Goal: Task Accomplishment & Management: Use online tool/utility

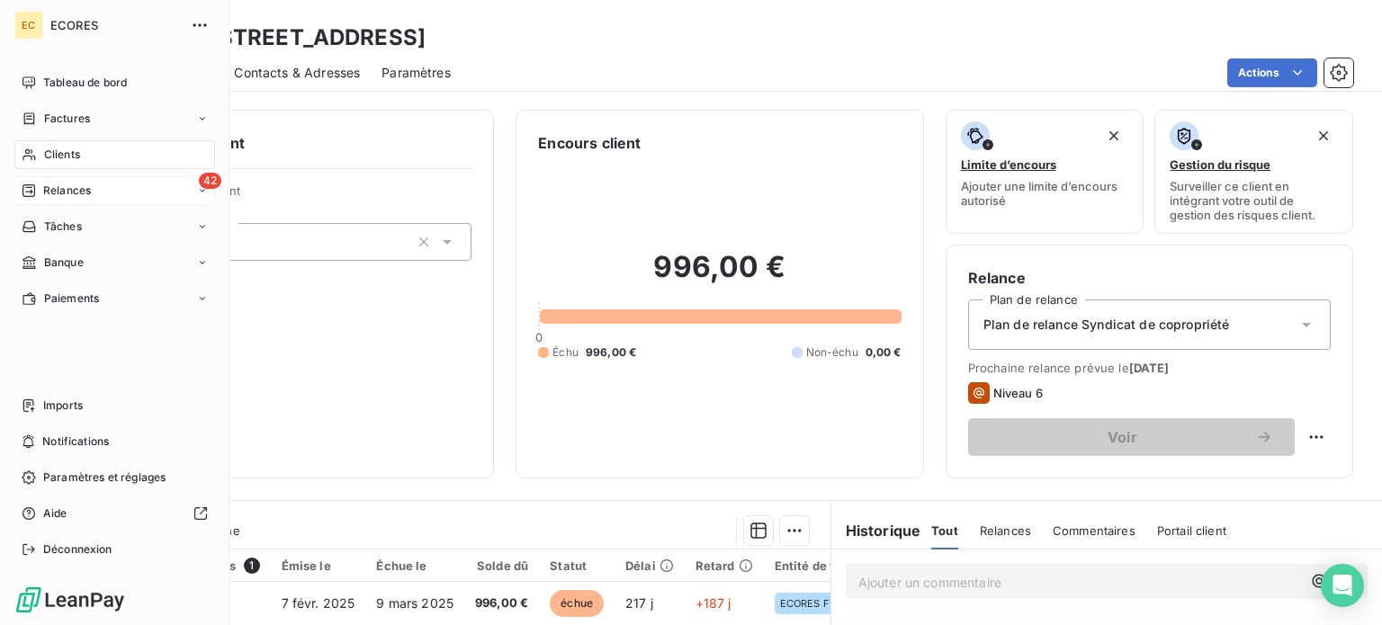
scroll to position [90, 0]
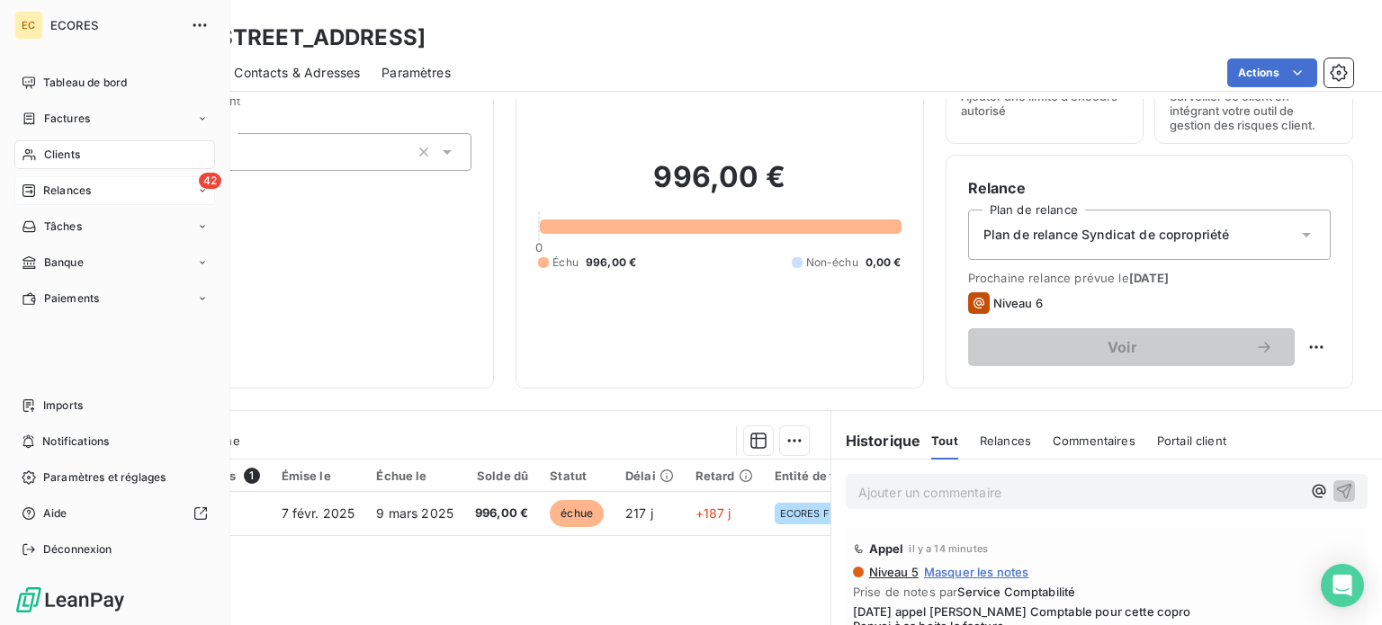
click at [68, 188] on span "Relances" at bounding box center [67, 191] width 48 height 16
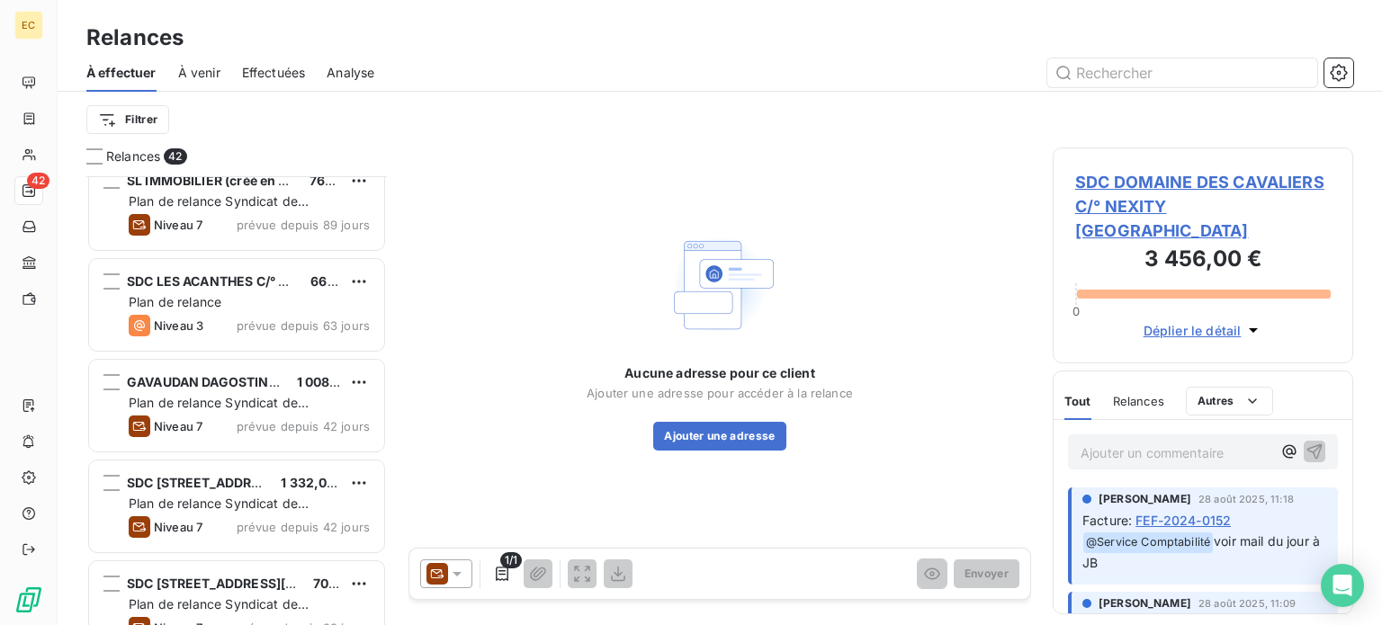
scroll to position [720, 0]
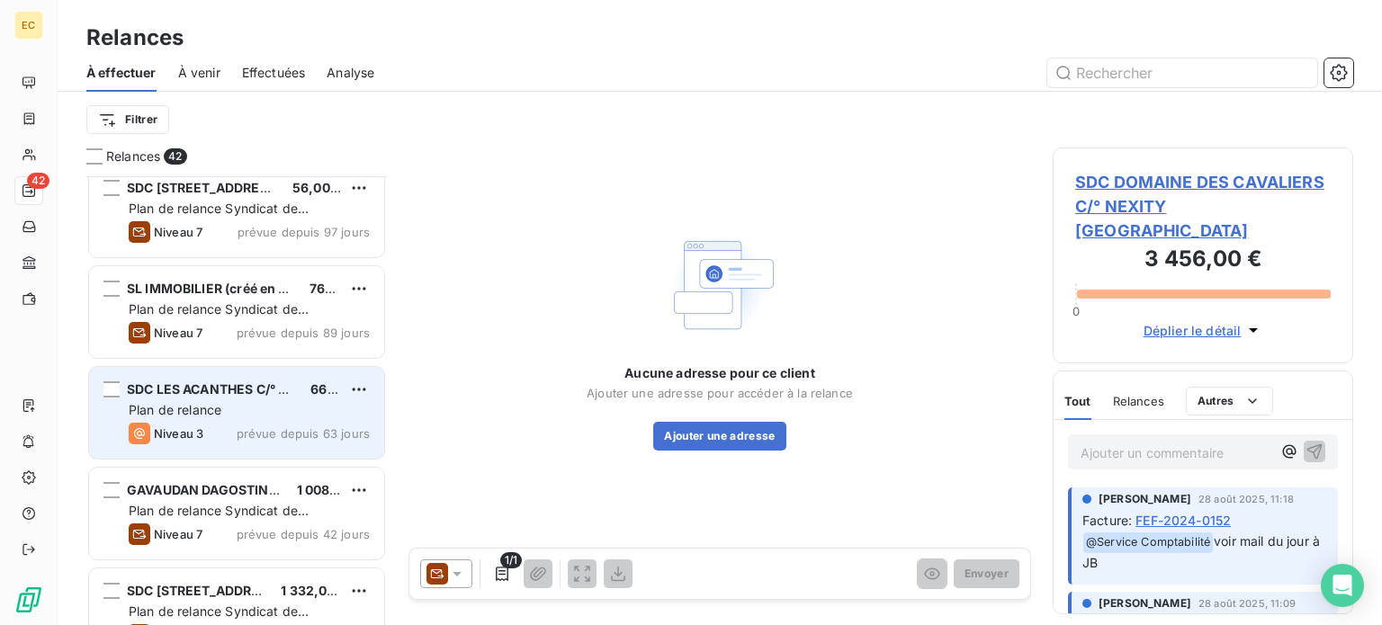
click at [285, 412] on div "Plan de relance" at bounding box center [249, 410] width 241 height 18
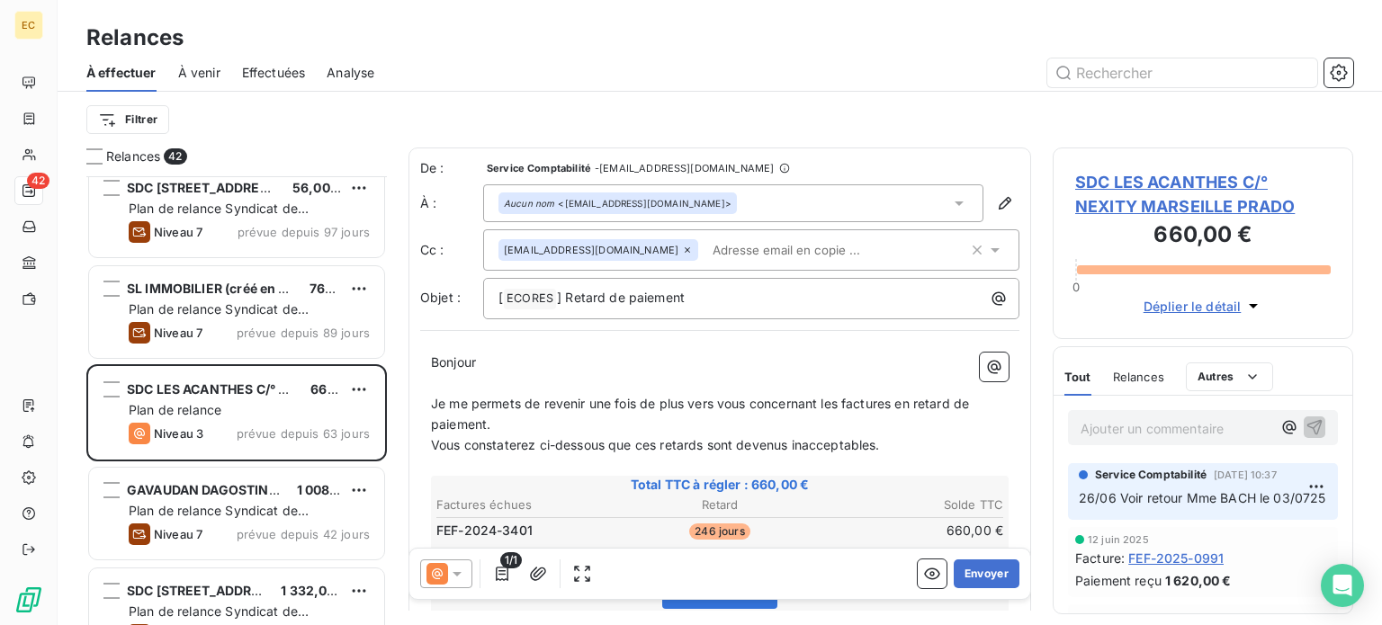
click at [1209, 211] on span "SDC LES ACANTHES C/° NEXITY MARSEILLE PRADO" at bounding box center [1203, 194] width 256 height 49
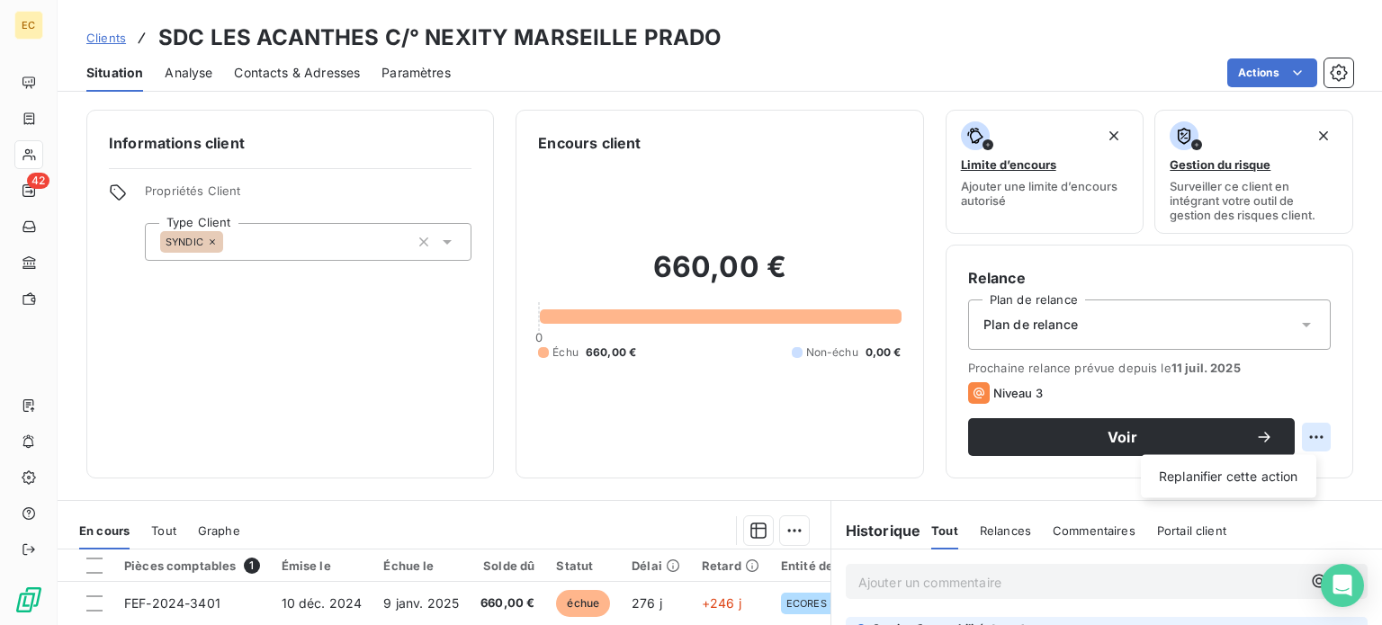
click at [1309, 435] on html "EC 42 Clients SDC LES ACANTHES C/° NEXITY MARSEILLE PRADO Situation Analyse Con…" at bounding box center [691, 312] width 1382 height 625
click at [1213, 481] on div "Replanifier cette action" at bounding box center [1228, 476] width 161 height 29
select select "8"
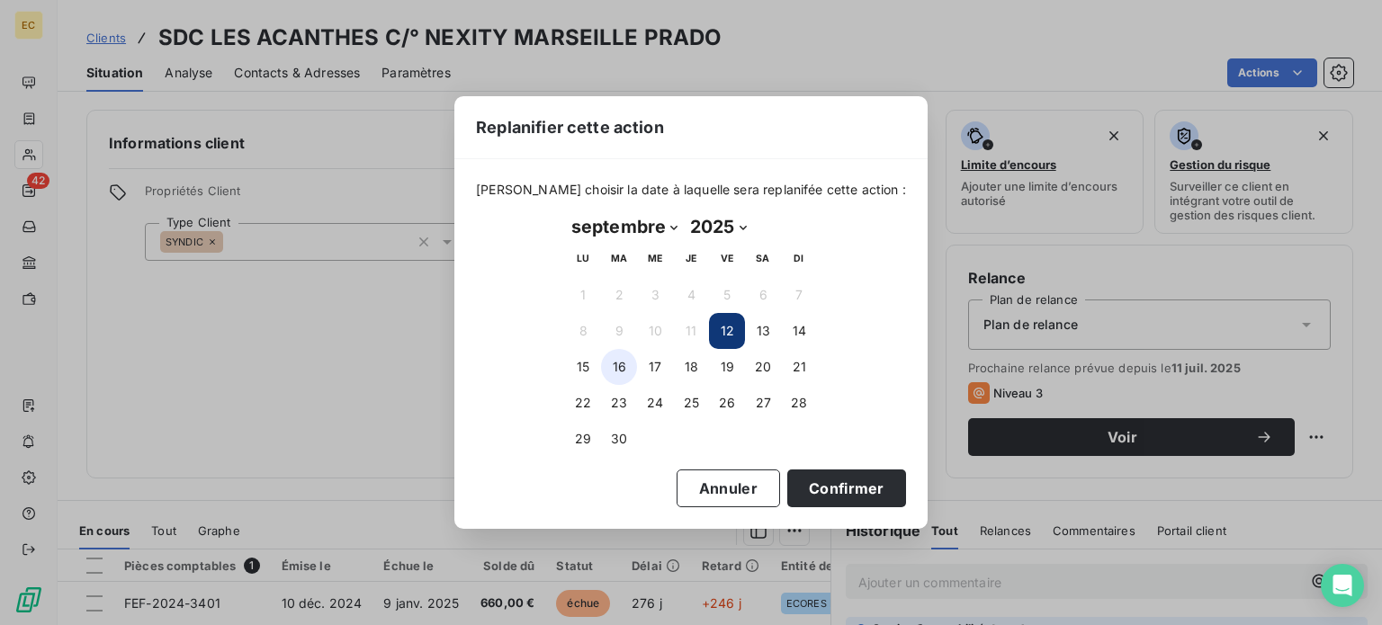
drag, startPoint x: 623, startPoint y: 363, endPoint x: 792, endPoint y: 453, distance: 191.2
click at [623, 363] on button "16" at bounding box center [619, 367] width 36 height 36
click at [831, 486] on button "Confirmer" at bounding box center [846, 489] width 119 height 38
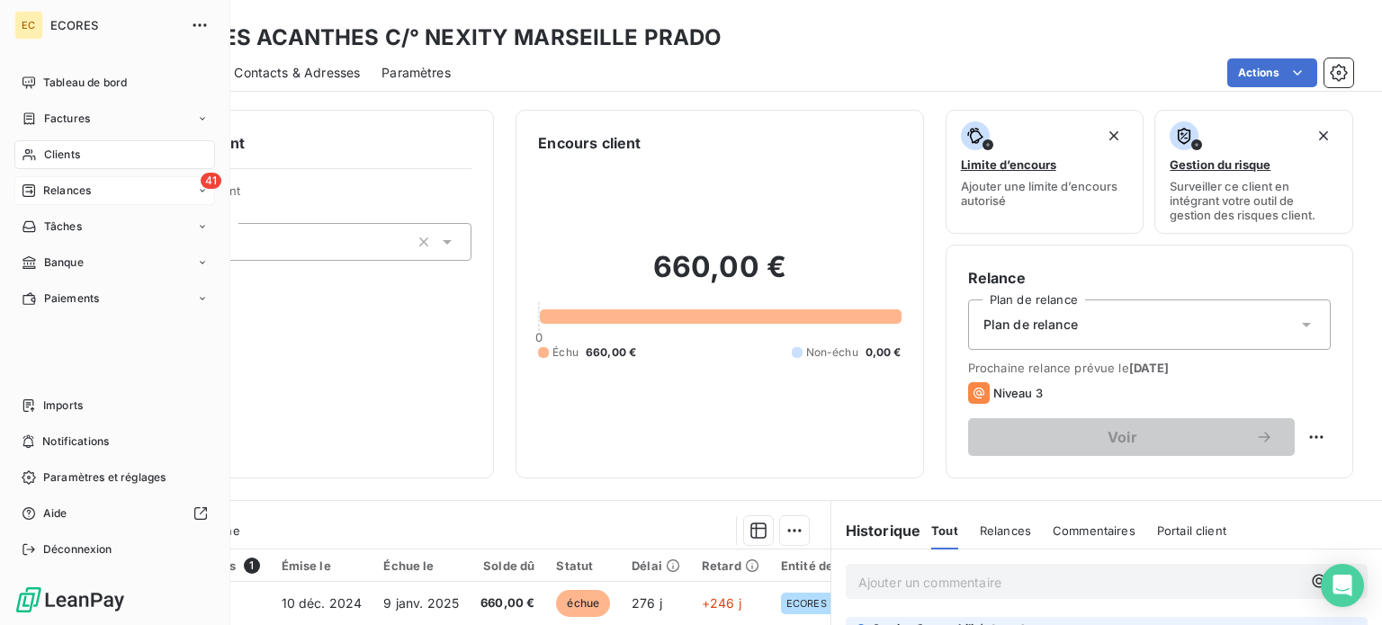
click at [48, 184] on span "Relances" at bounding box center [67, 191] width 48 height 16
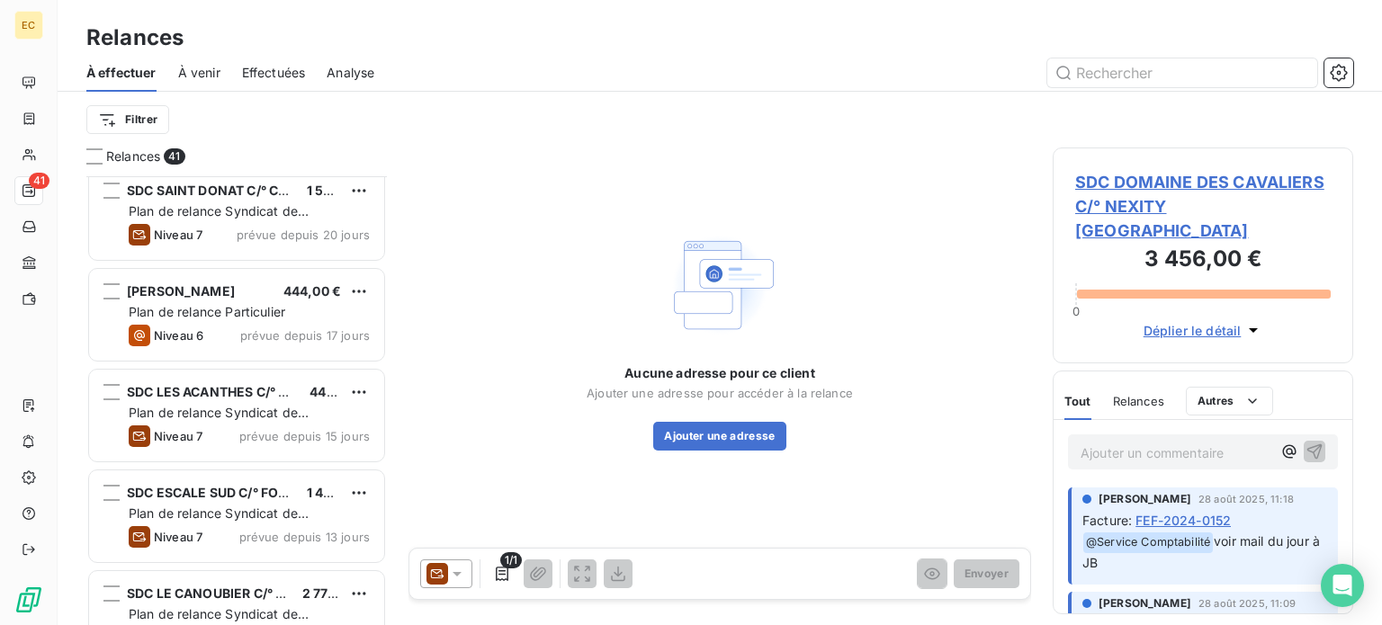
scroll to position [2159, 0]
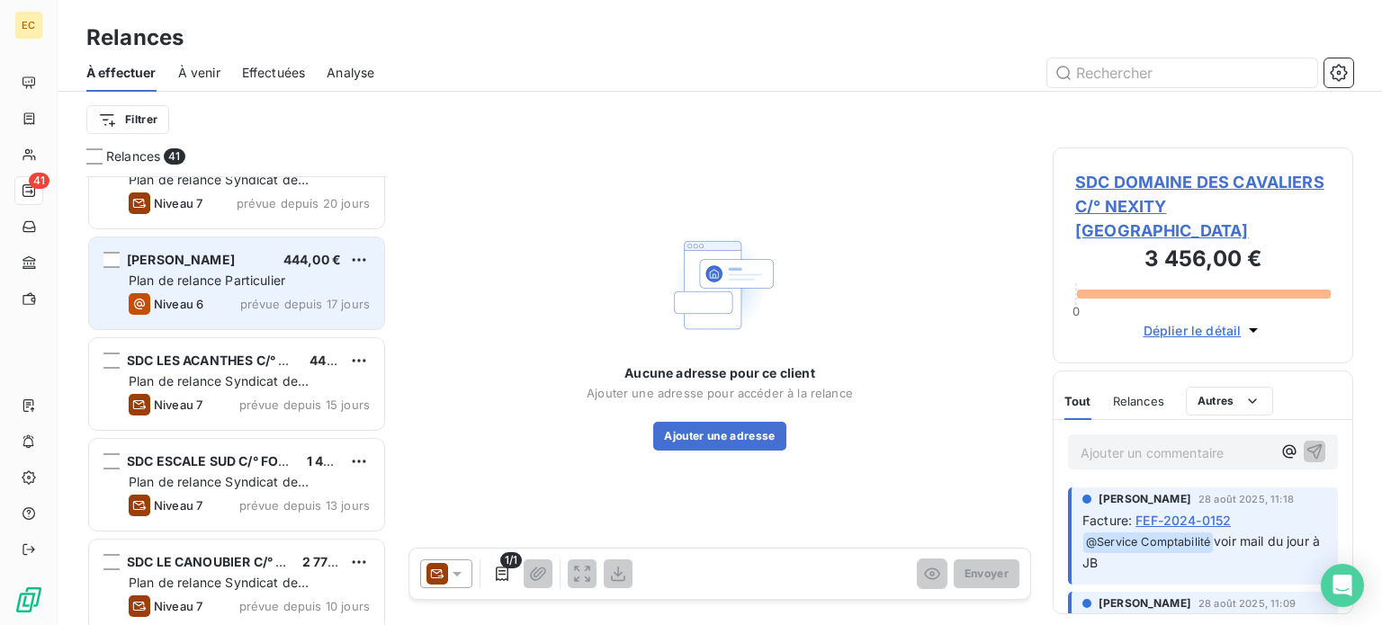
click at [254, 276] on span "Plan de relance Particulier" at bounding box center [207, 280] width 157 height 15
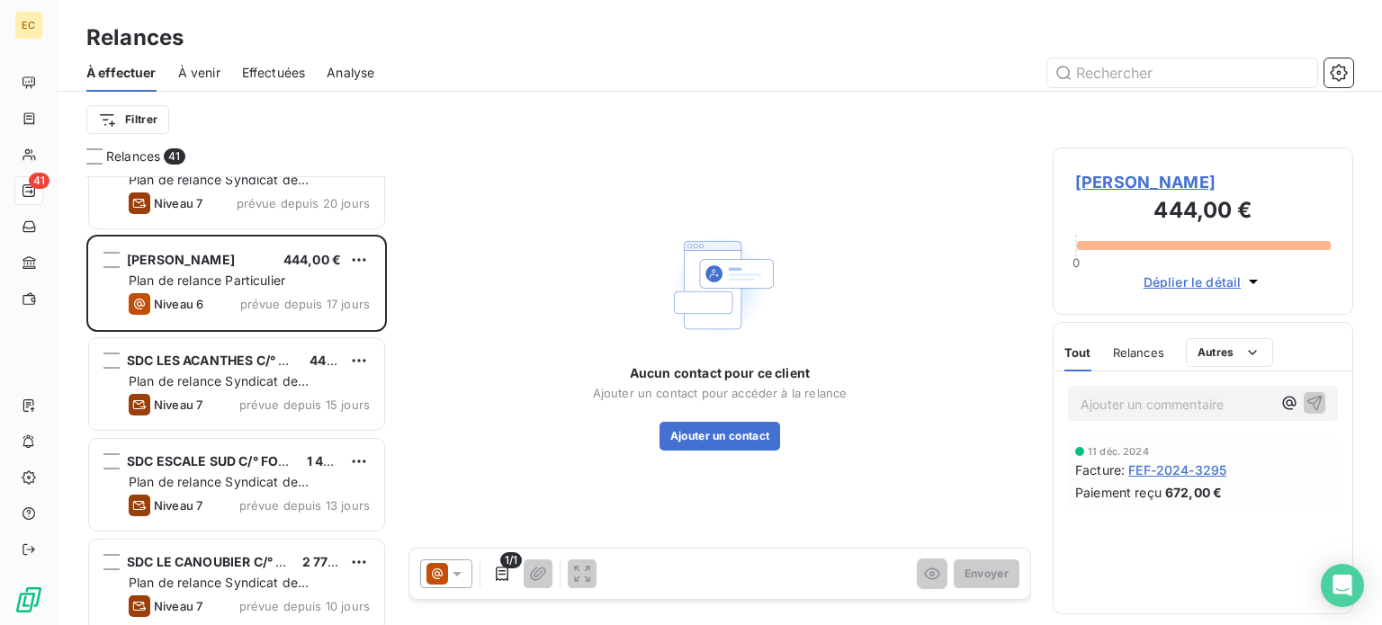
click at [1126, 186] on span "[PERSON_NAME]" at bounding box center [1203, 182] width 256 height 24
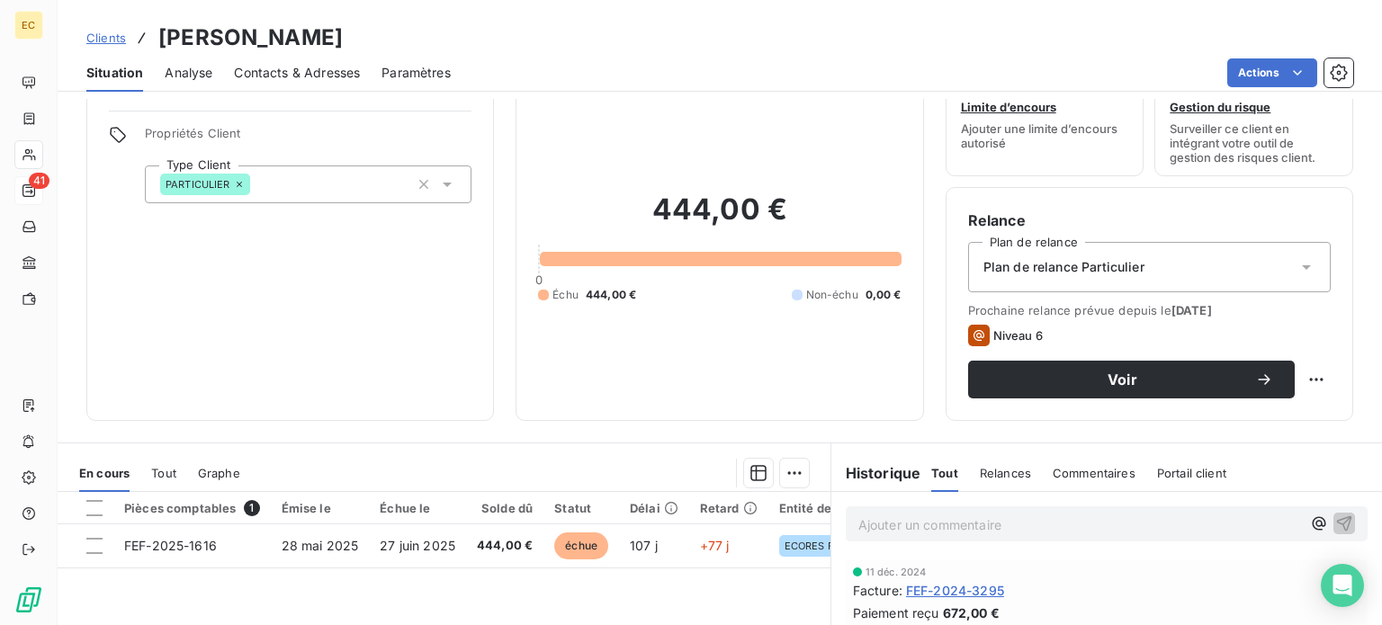
scroll to position [90, 0]
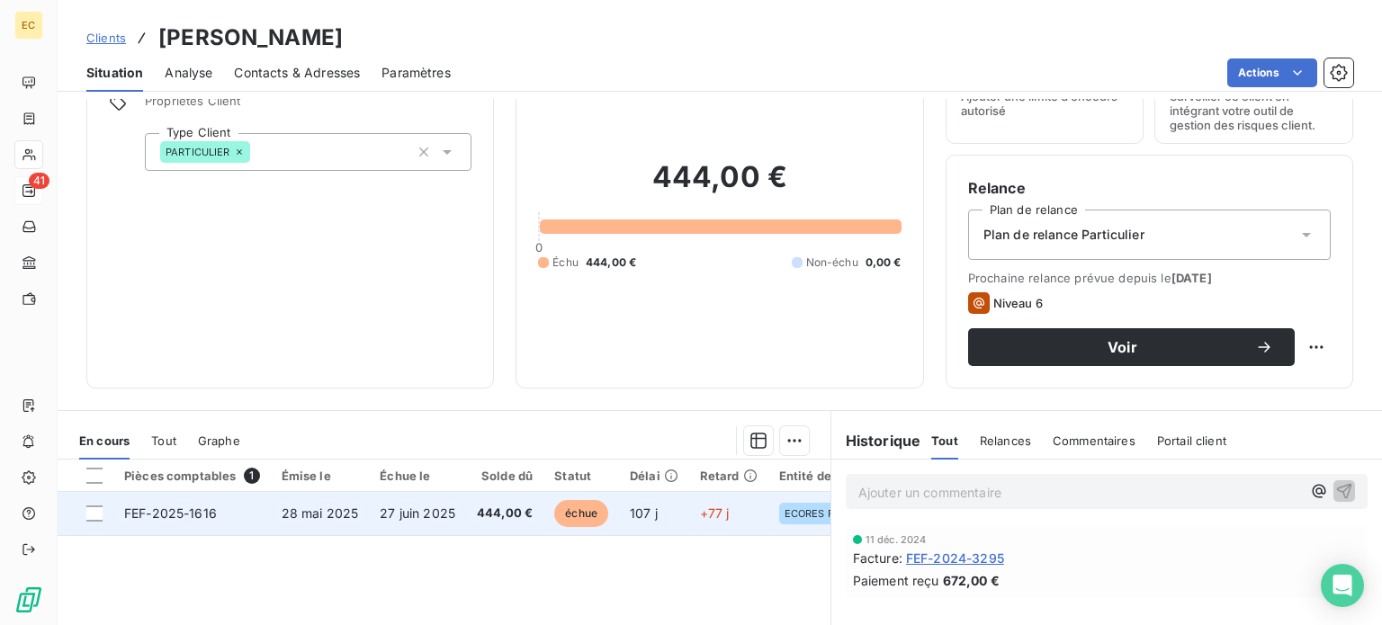
click at [380, 512] on span "27 juin 2025" at bounding box center [418, 513] width 76 height 15
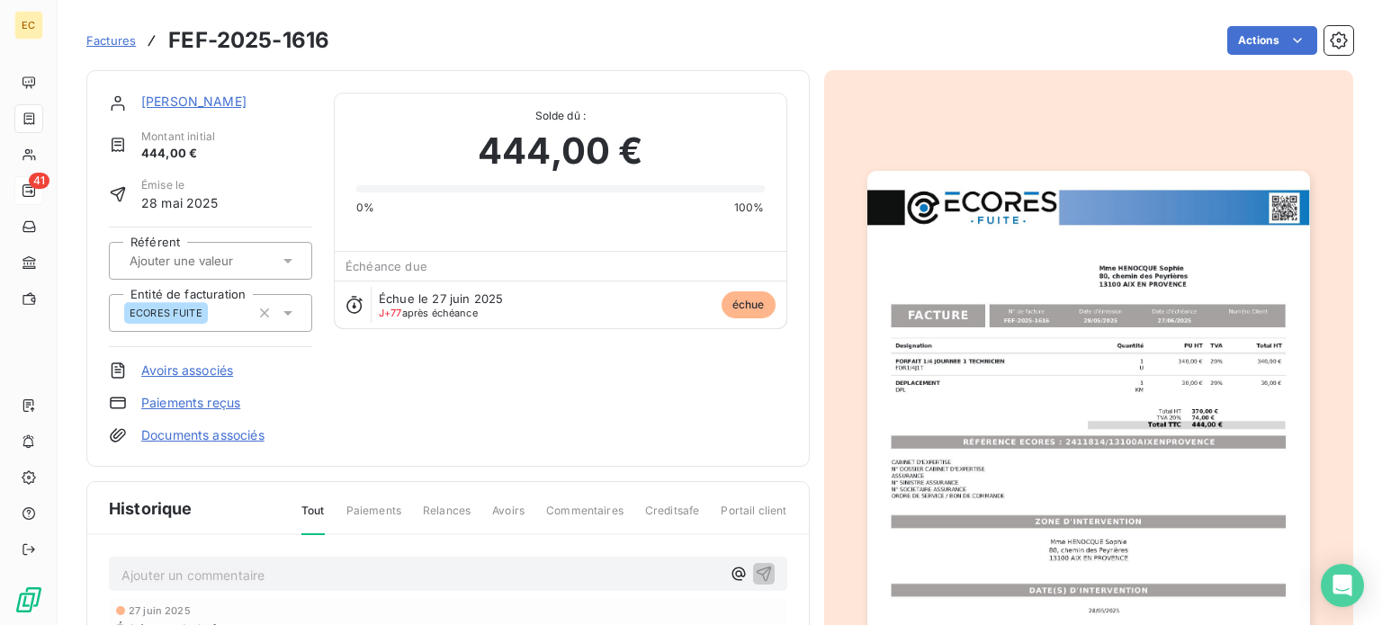
click at [1000, 459] on img "button" at bounding box center [1088, 483] width 443 height 625
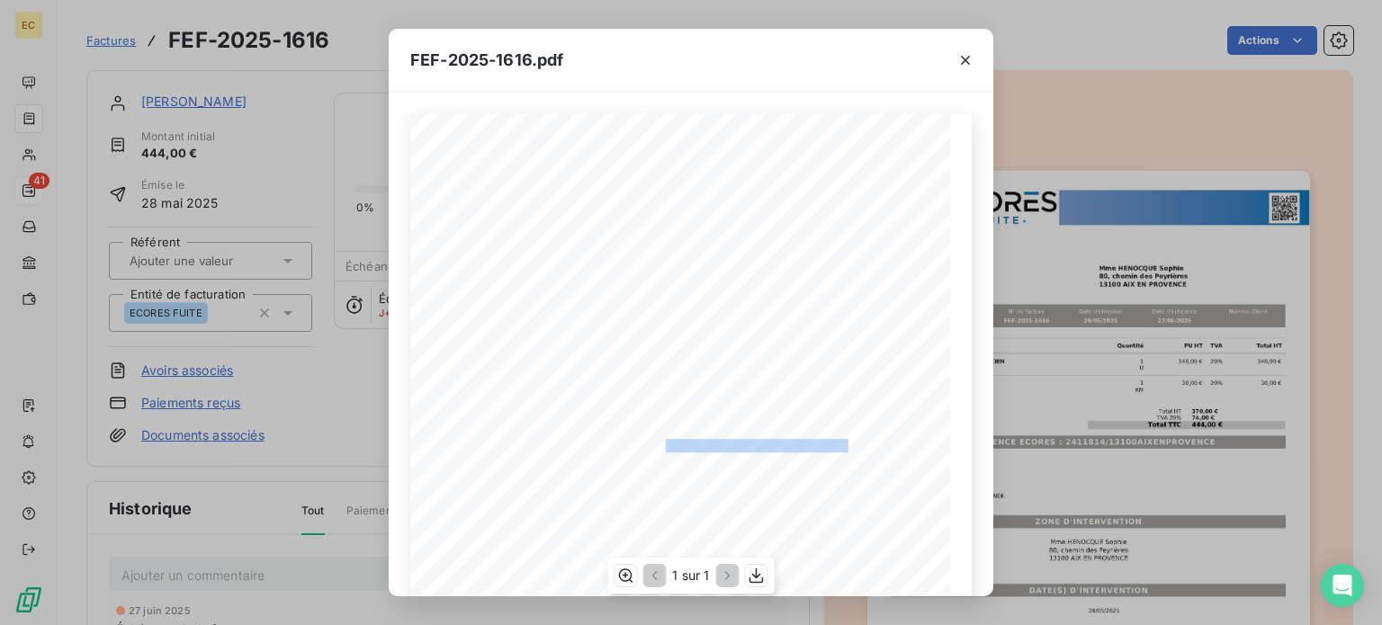
drag, startPoint x: 835, startPoint y: 440, endPoint x: 655, endPoint y: 447, distance: 180.1
click at [655, 447] on span "RÉFÉRENCE ECORES : 2411814/13100AIXENPROVENCE" at bounding box center [692, 443] width 309 height 9
copy span "2411814/13100AIXENPROVENCE"
click at [961, 66] on icon "button" at bounding box center [965, 60] width 18 height 18
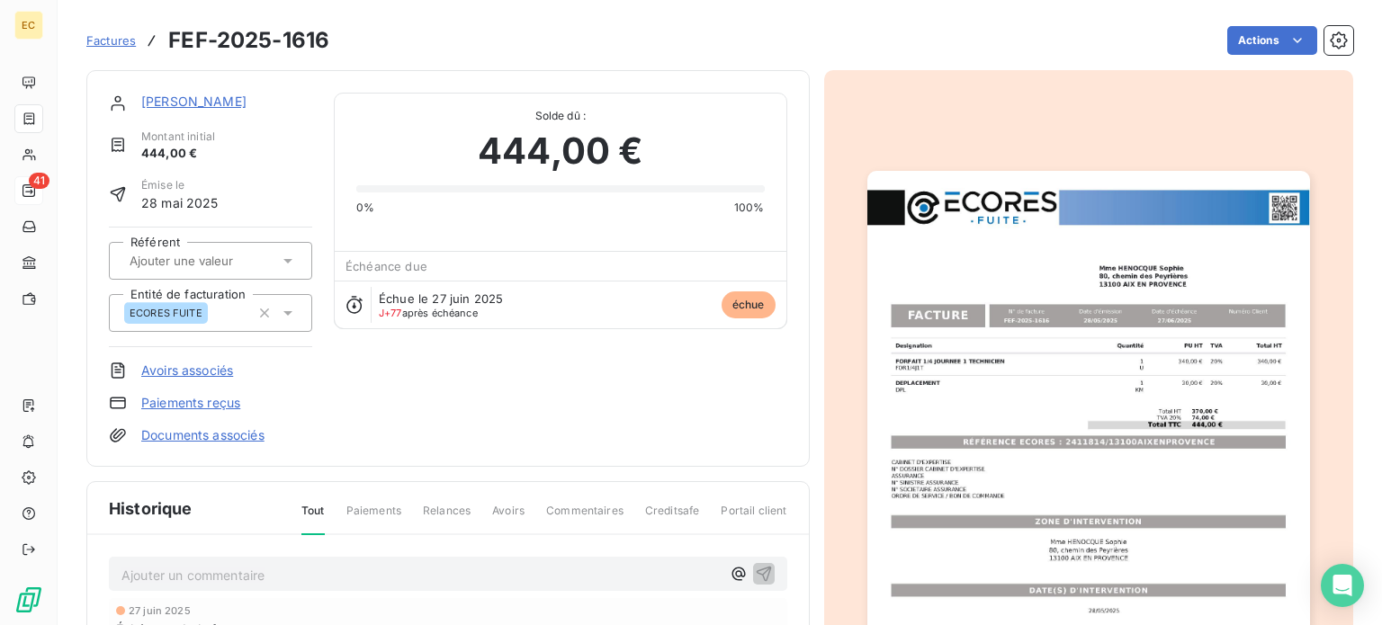
click at [222, 103] on link "[PERSON_NAME]" at bounding box center [193, 101] width 105 height 15
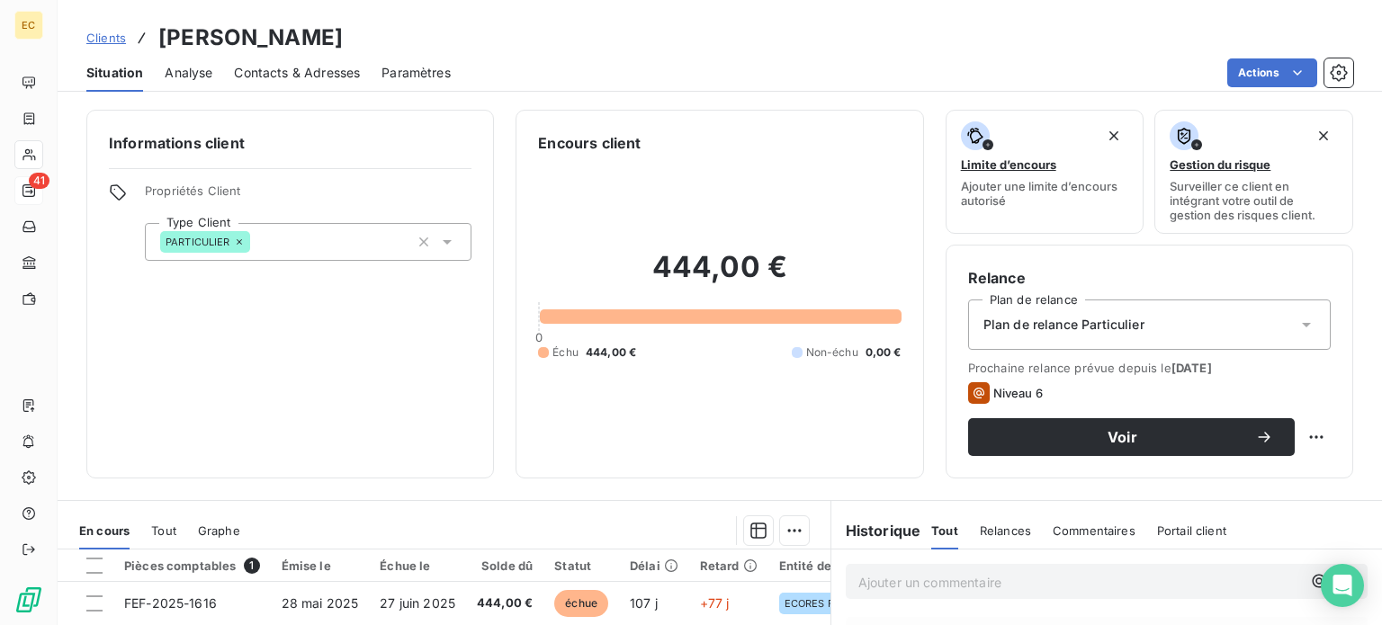
click at [307, 73] on span "Contacts & Adresses" at bounding box center [297, 73] width 126 height 18
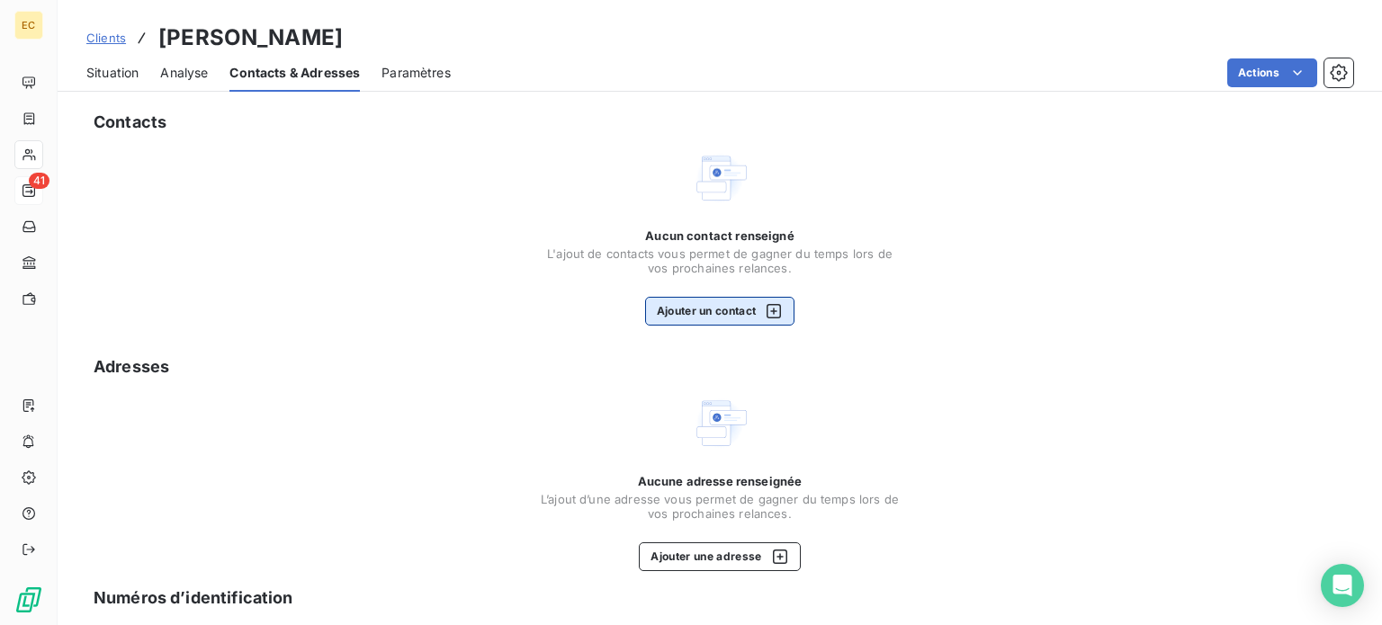
click at [710, 311] on button "Ajouter un contact" at bounding box center [720, 311] width 150 height 29
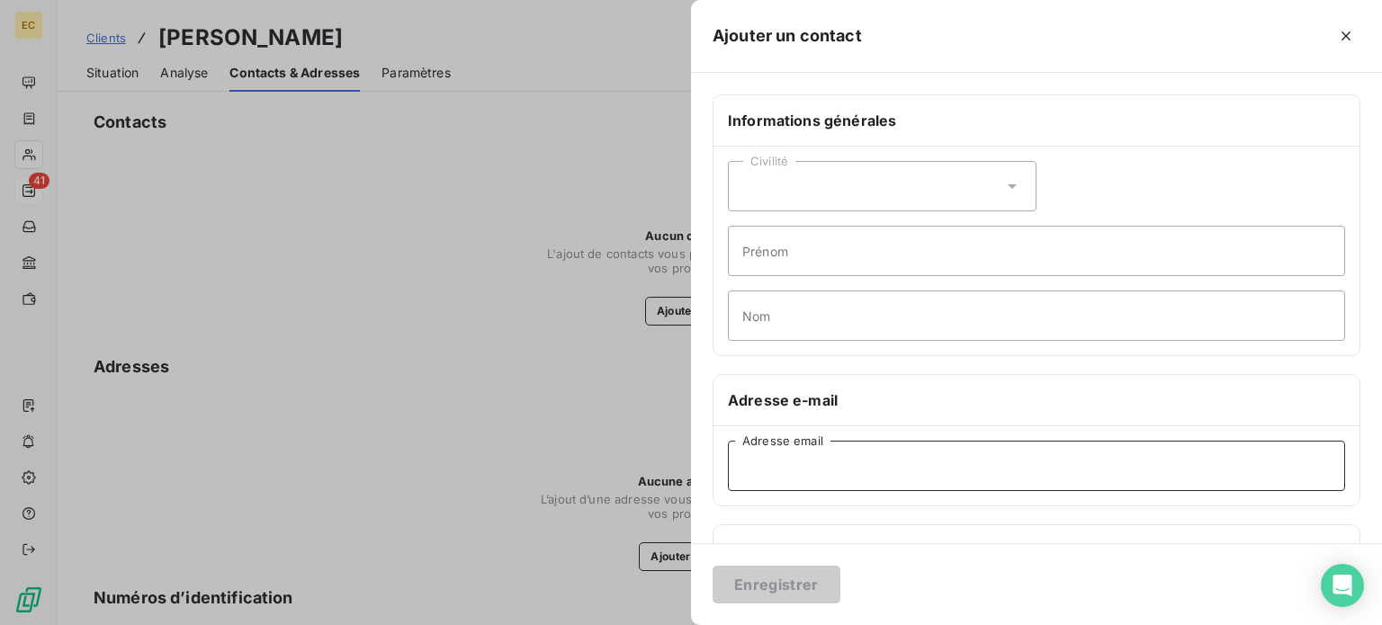
click at [769, 469] on input "Adresse email" at bounding box center [1036, 466] width 617 height 50
paste input "[PERSON_NAME][EMAIL_ADDRESS][DOMAIN_NAME]"
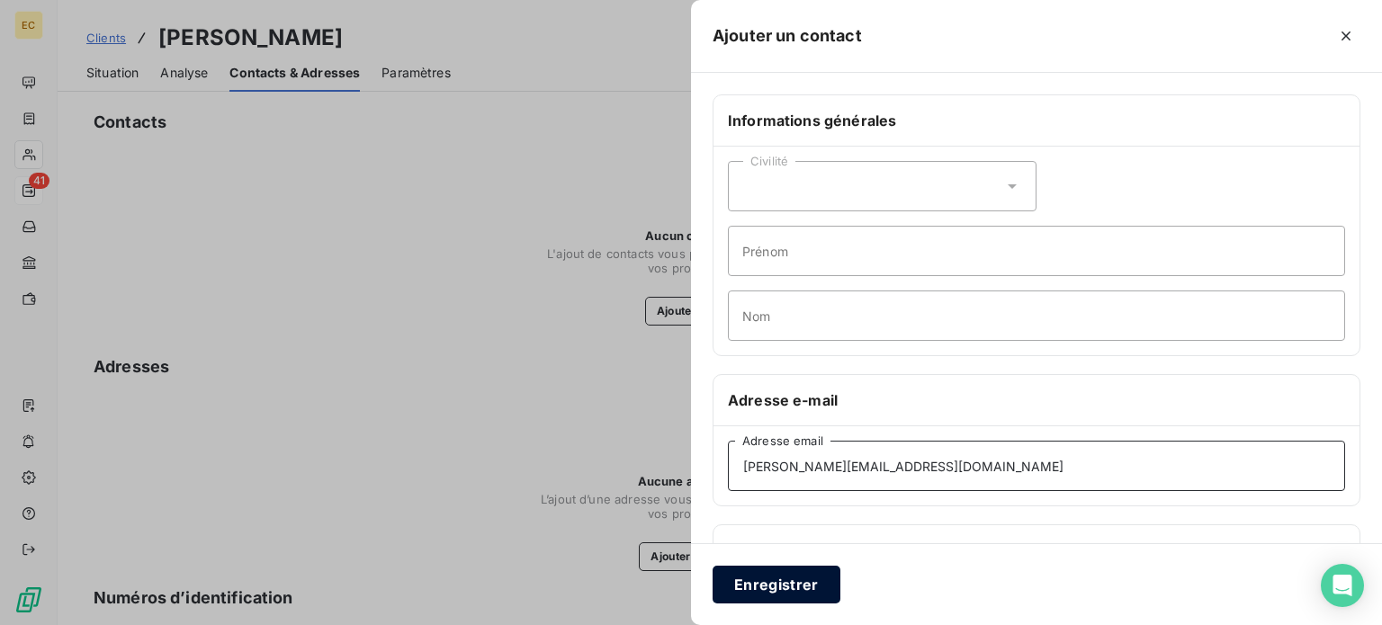
type input "[PERSON_NAME][EMAIL_ADDRESS][DOMAIN_NAME]"
click at [816, 585] on button "Enregistrer" at bounding box center [777, 585] width 128 height 38
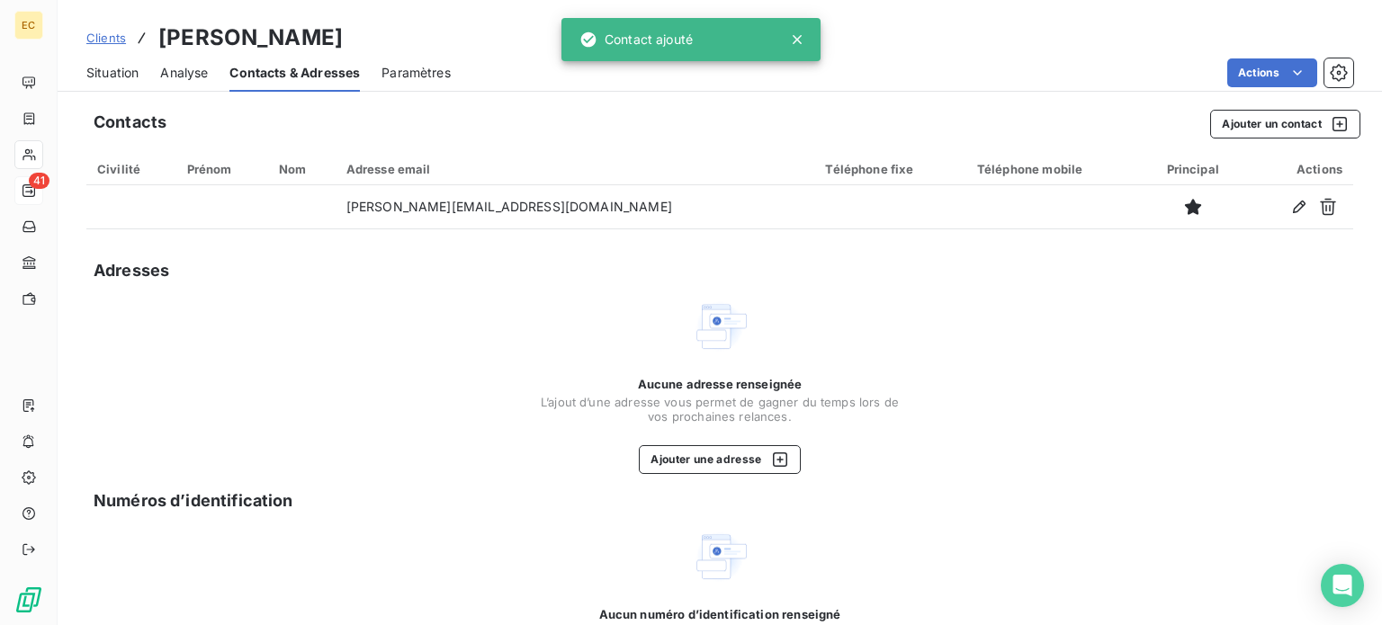
click at [101, 64] on span "Situation" at bounding box center [112, 73] width 52 height 18
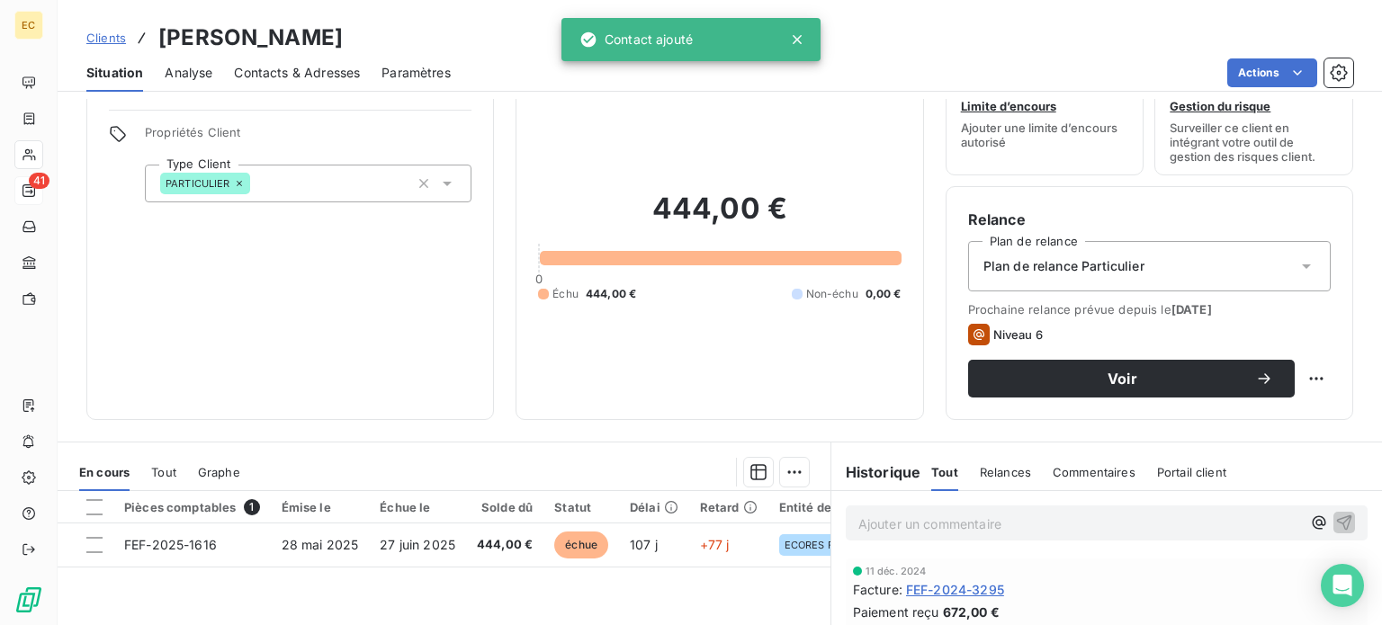
scroll to position [180, 0]
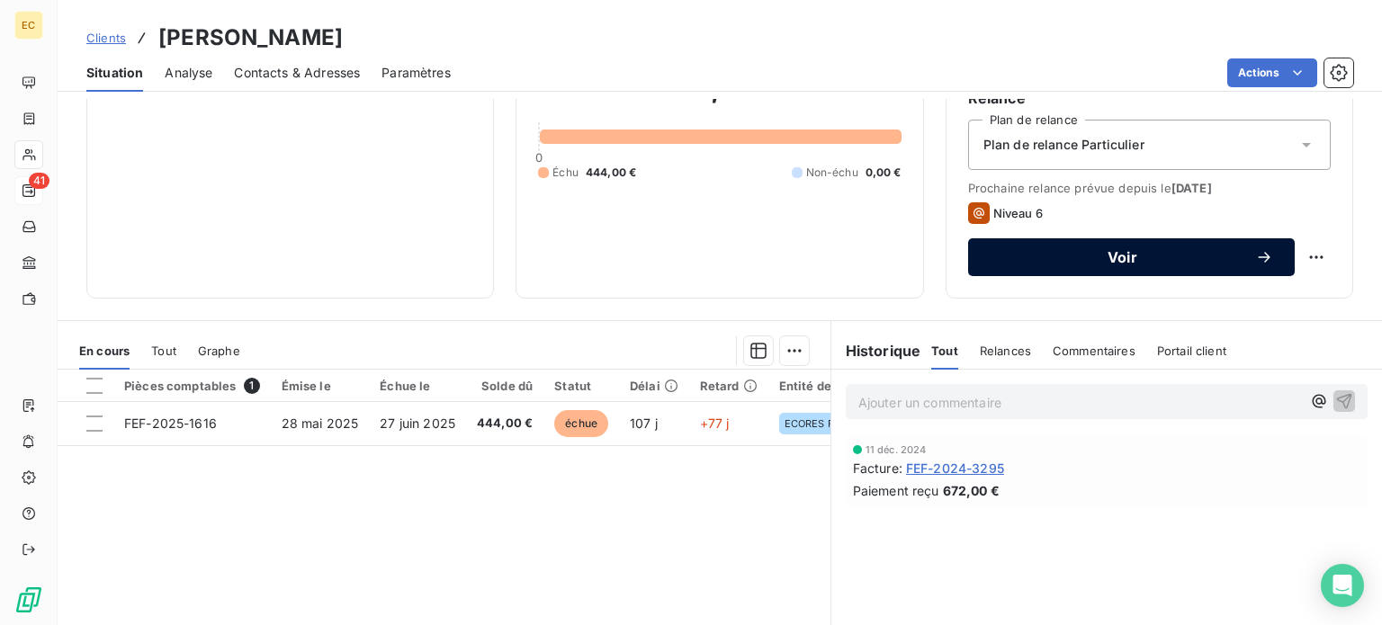
click at [1114, 265] on button "Voir" at bounding box center [1131, 257] width 327 height 38
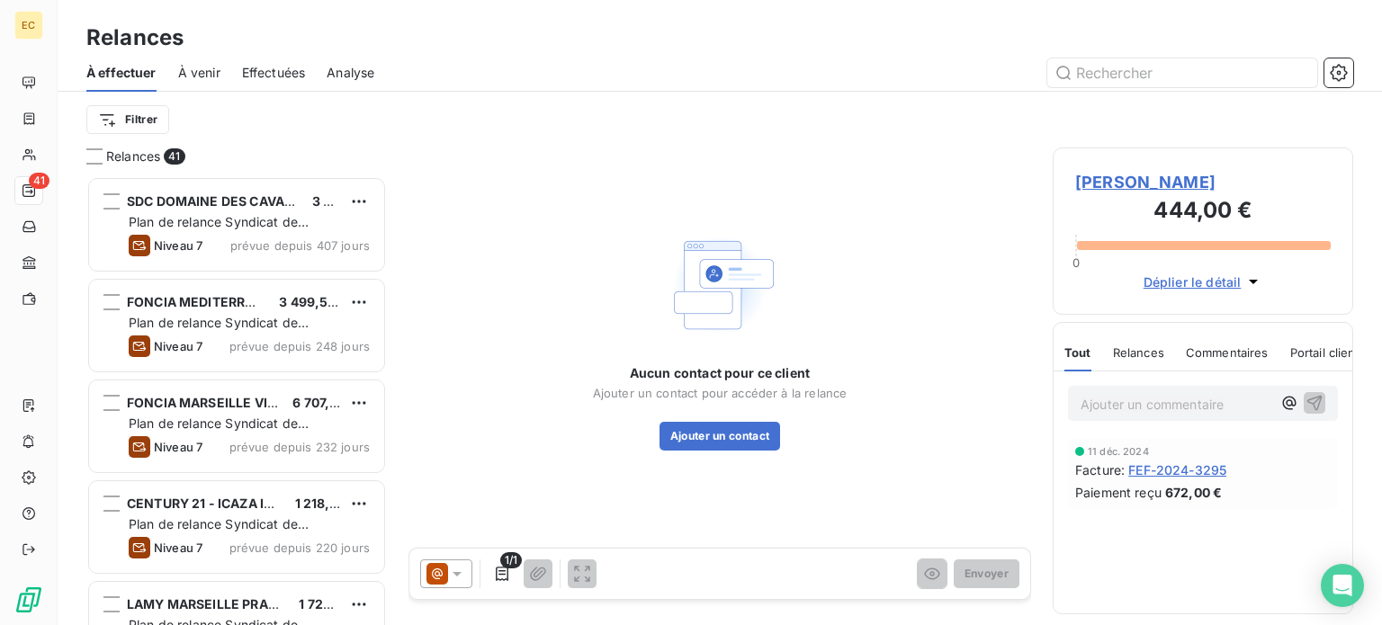
scroll to position [14, 14]
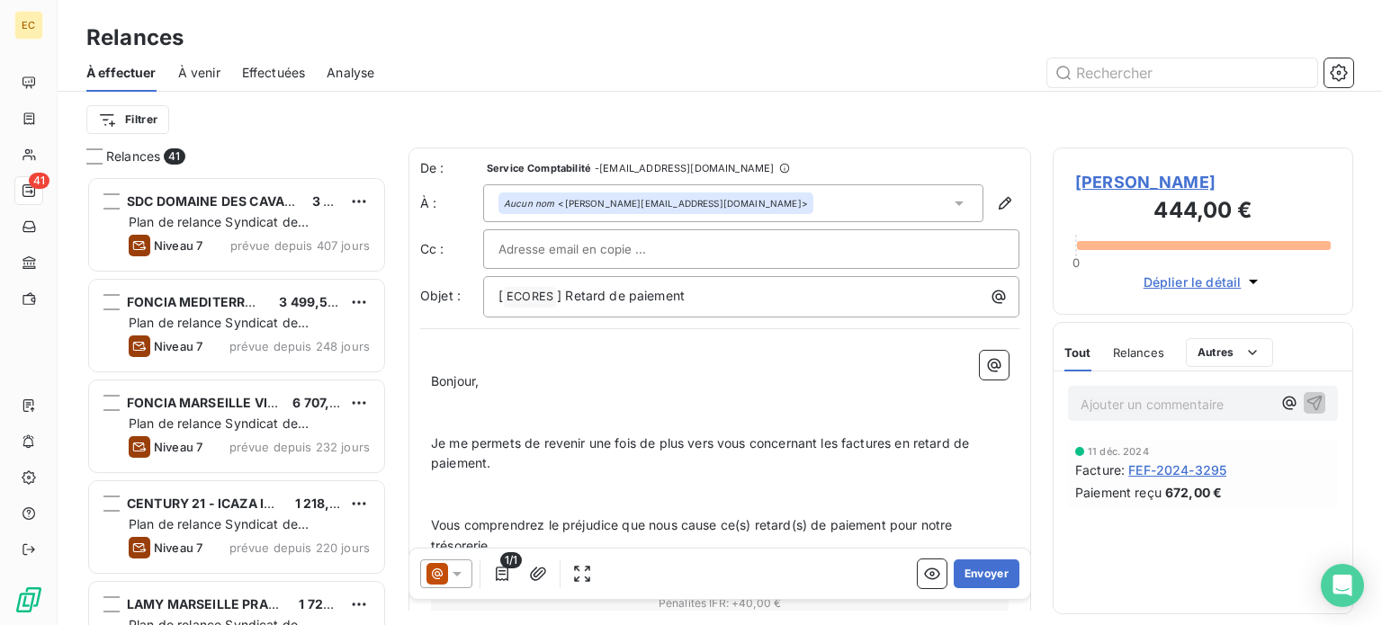
click at [455, 579] on icon at bounding box center [457, 574] width 18 height 18
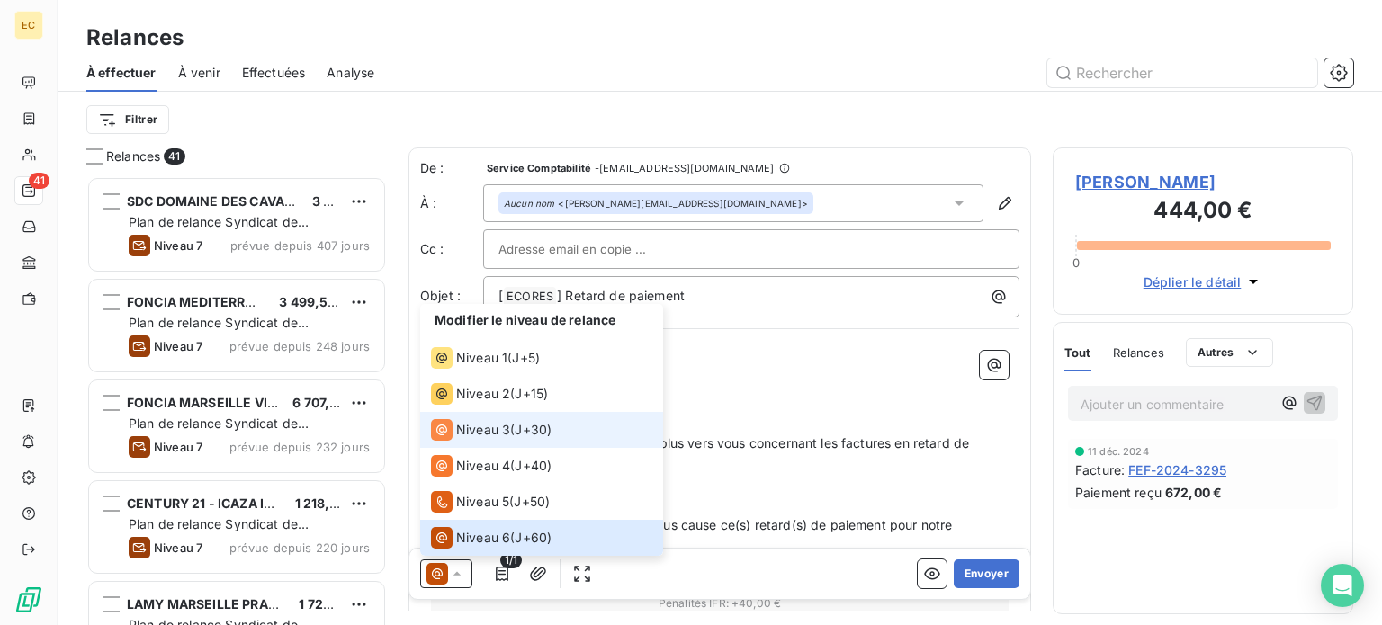
click at [487, 432] on span "Niveau 3" at bounding box center [483, 430] width 54 height 18
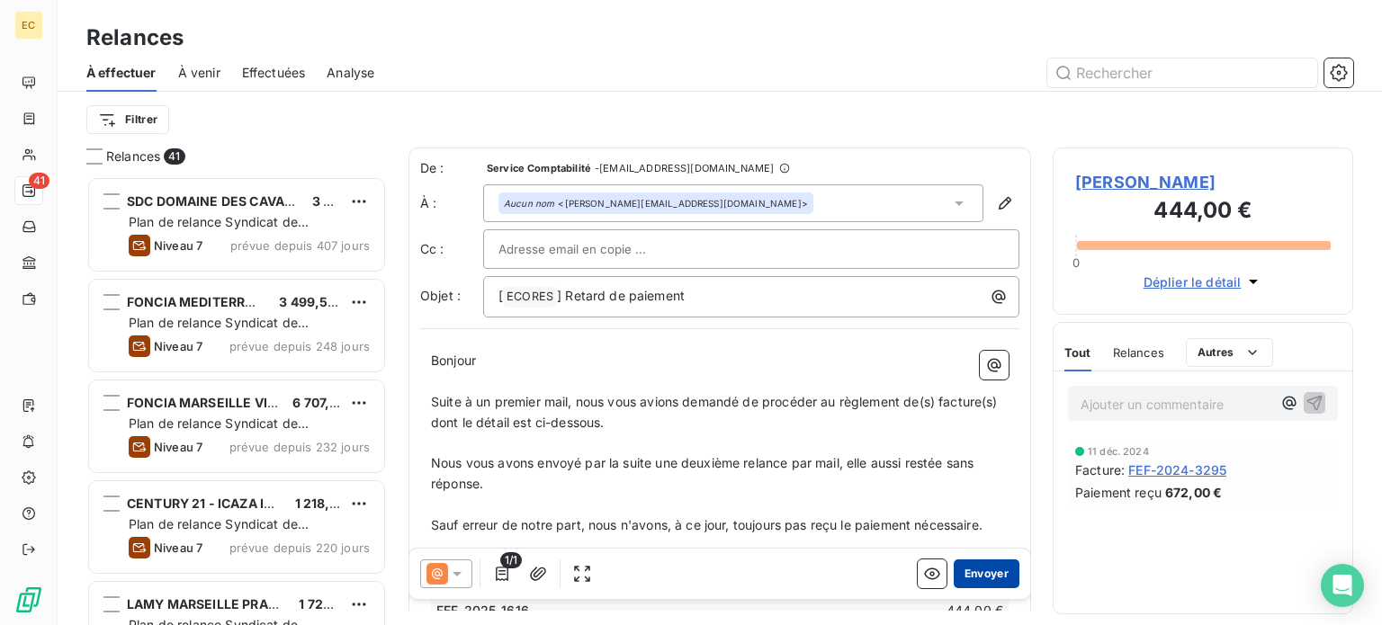
click at [969, 579] on button "Envoyer" at bounding box center [987, 574] width 66 height 29
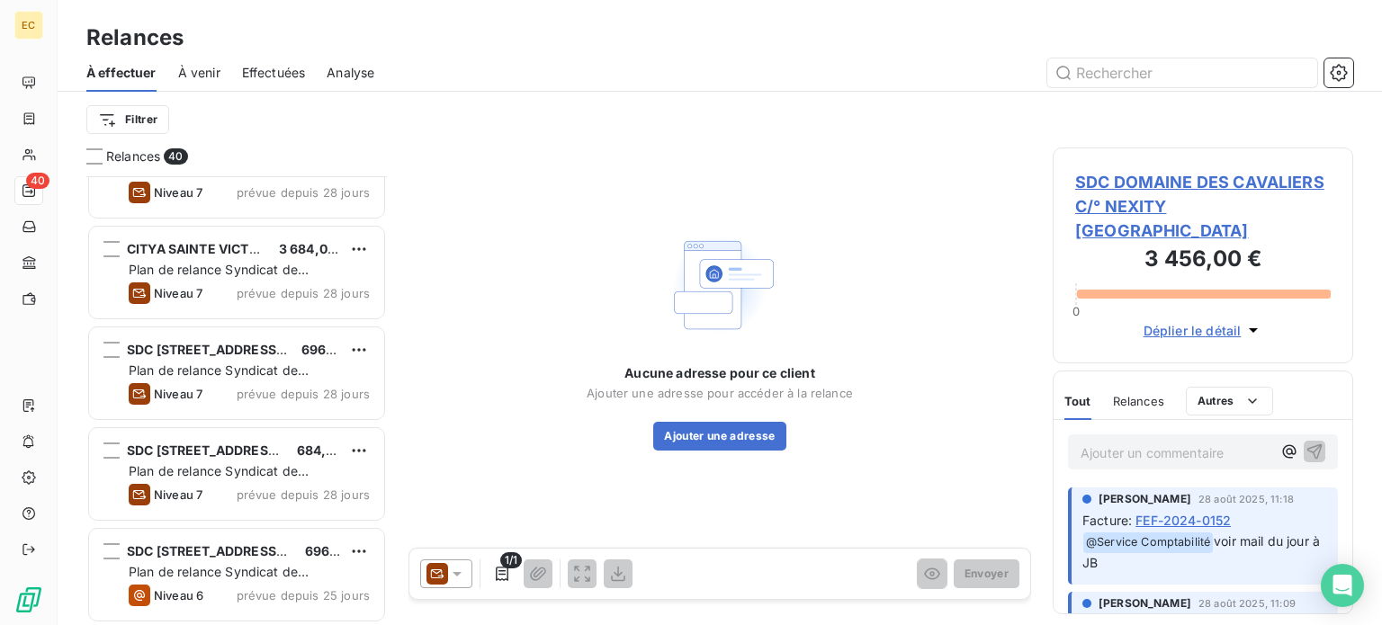
scroll to position [1350, 0]
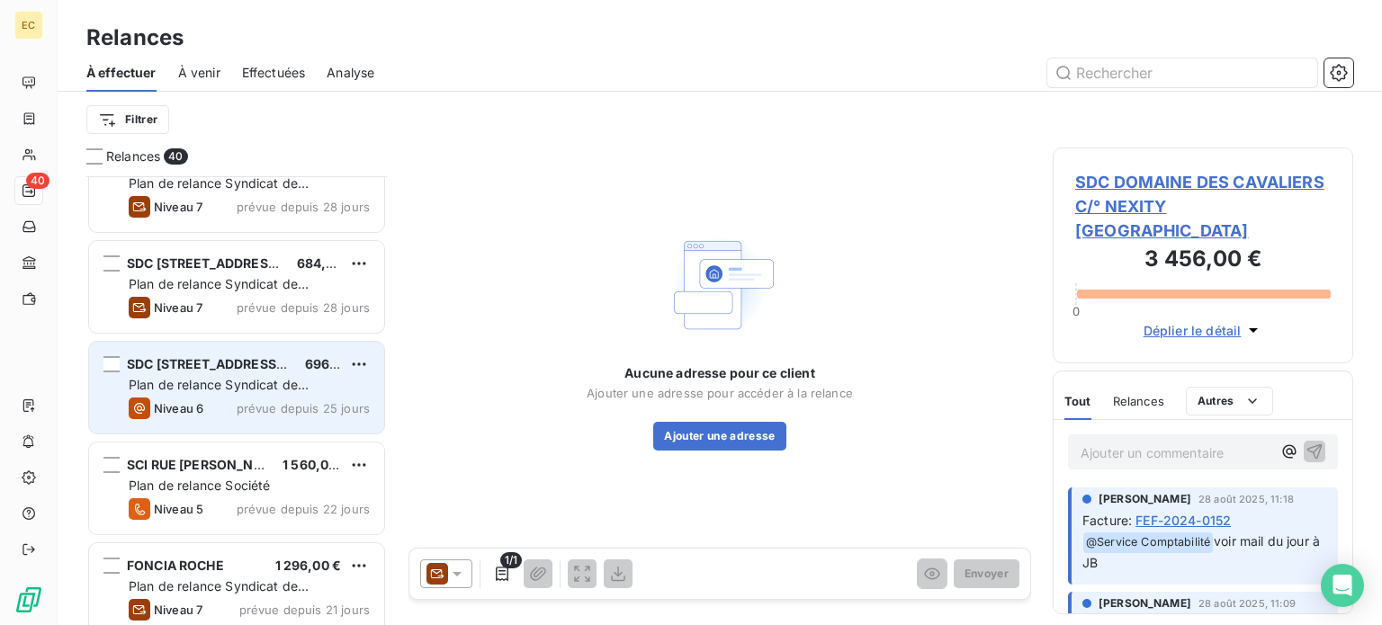
click at [256, 384] on span "Plan de relance Syndicat de copropriété" at bounding box center [219, 393] width 180 height 33
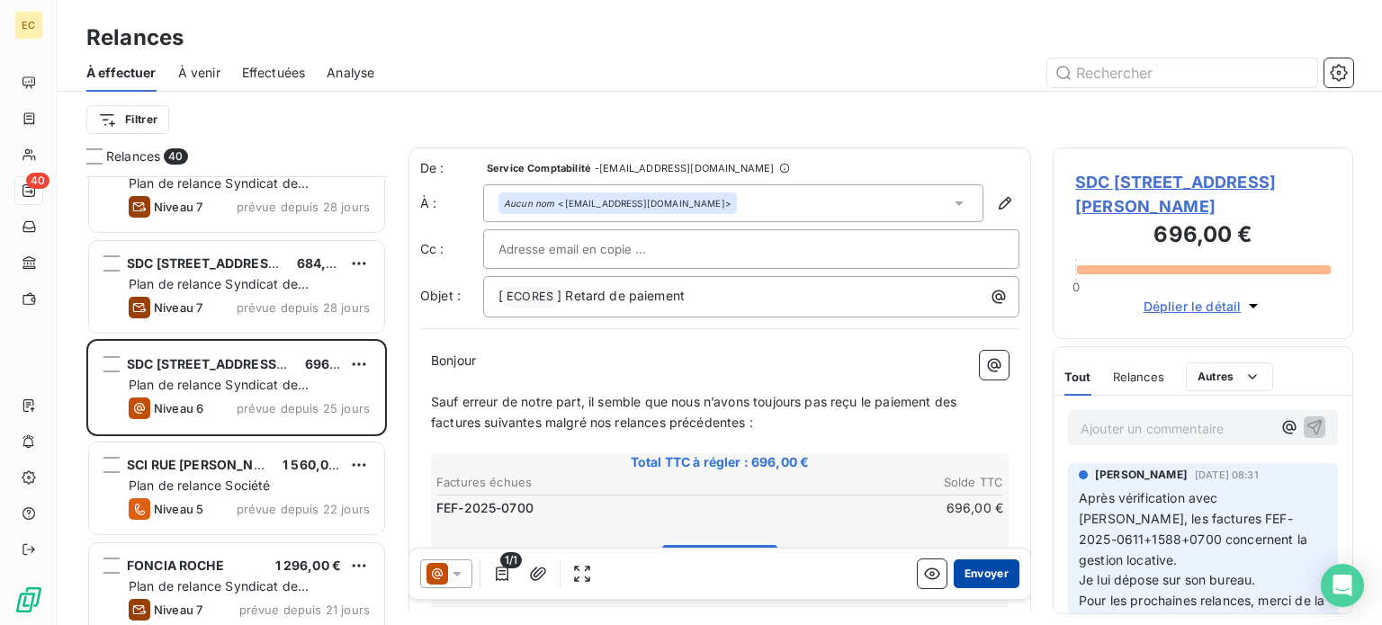
click at [986, 571] on button "Envoyer" at bounding box center [987, 574] width 66 height 29
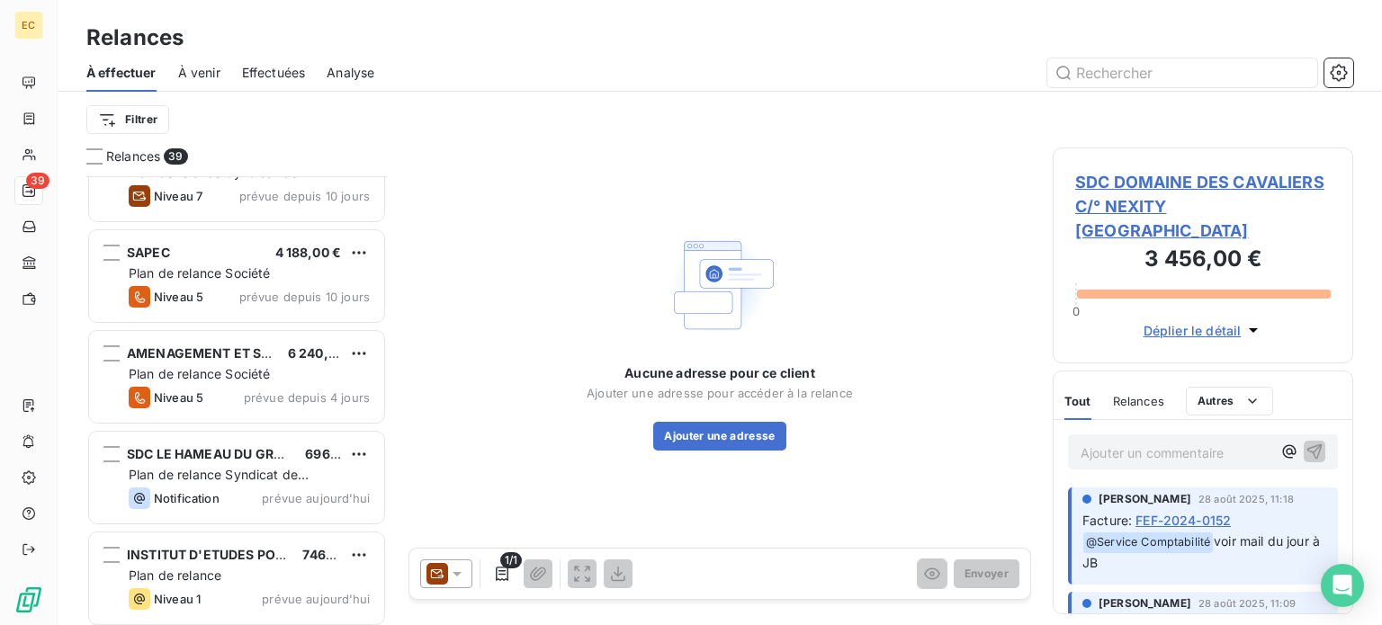
scroll to position [3481, 0]
